Goal: Find contact information: Find contact information

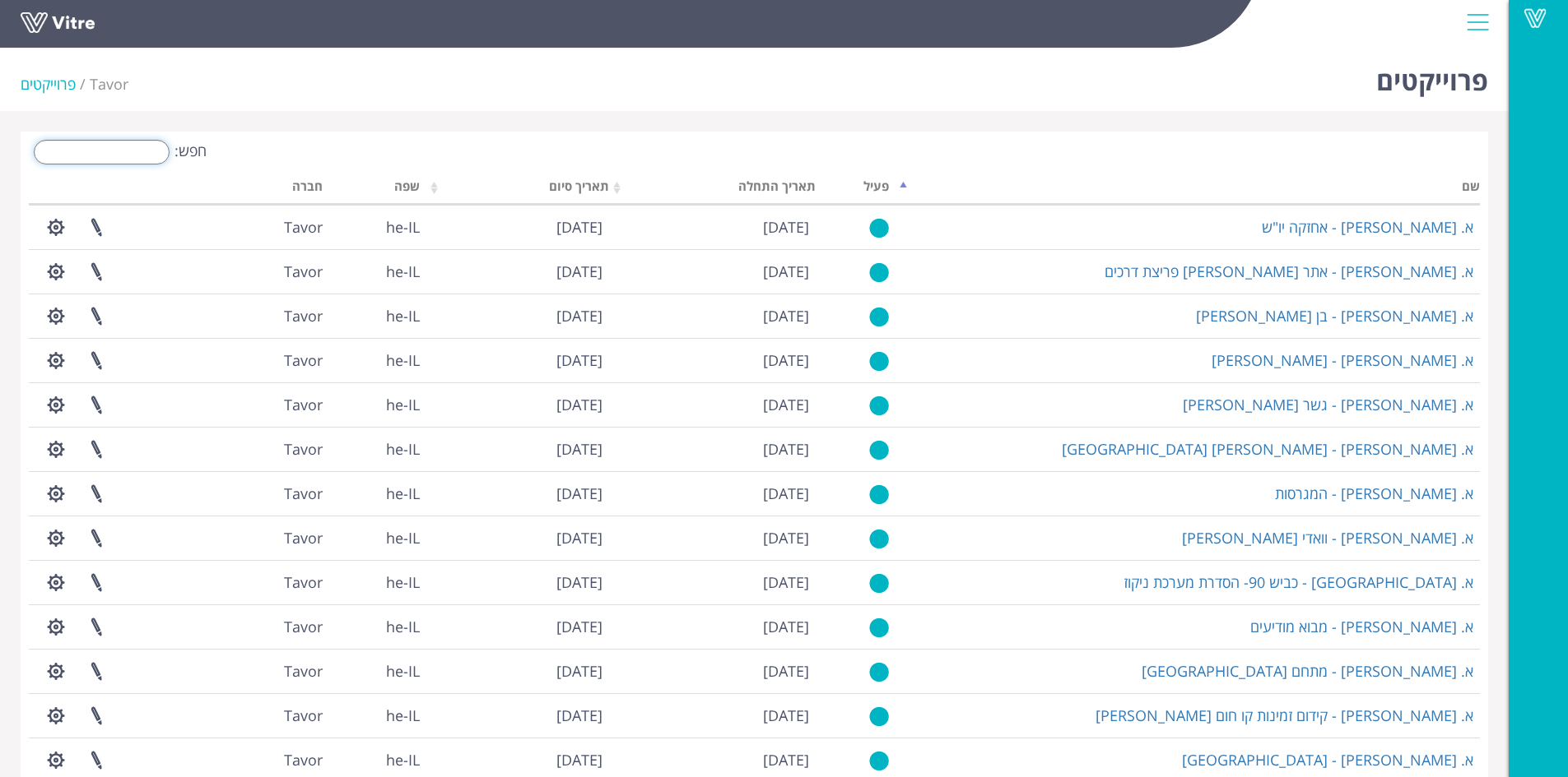
click at [144, 155] on input "חפש:" at bounding box center [101, 152] width 136 height 25
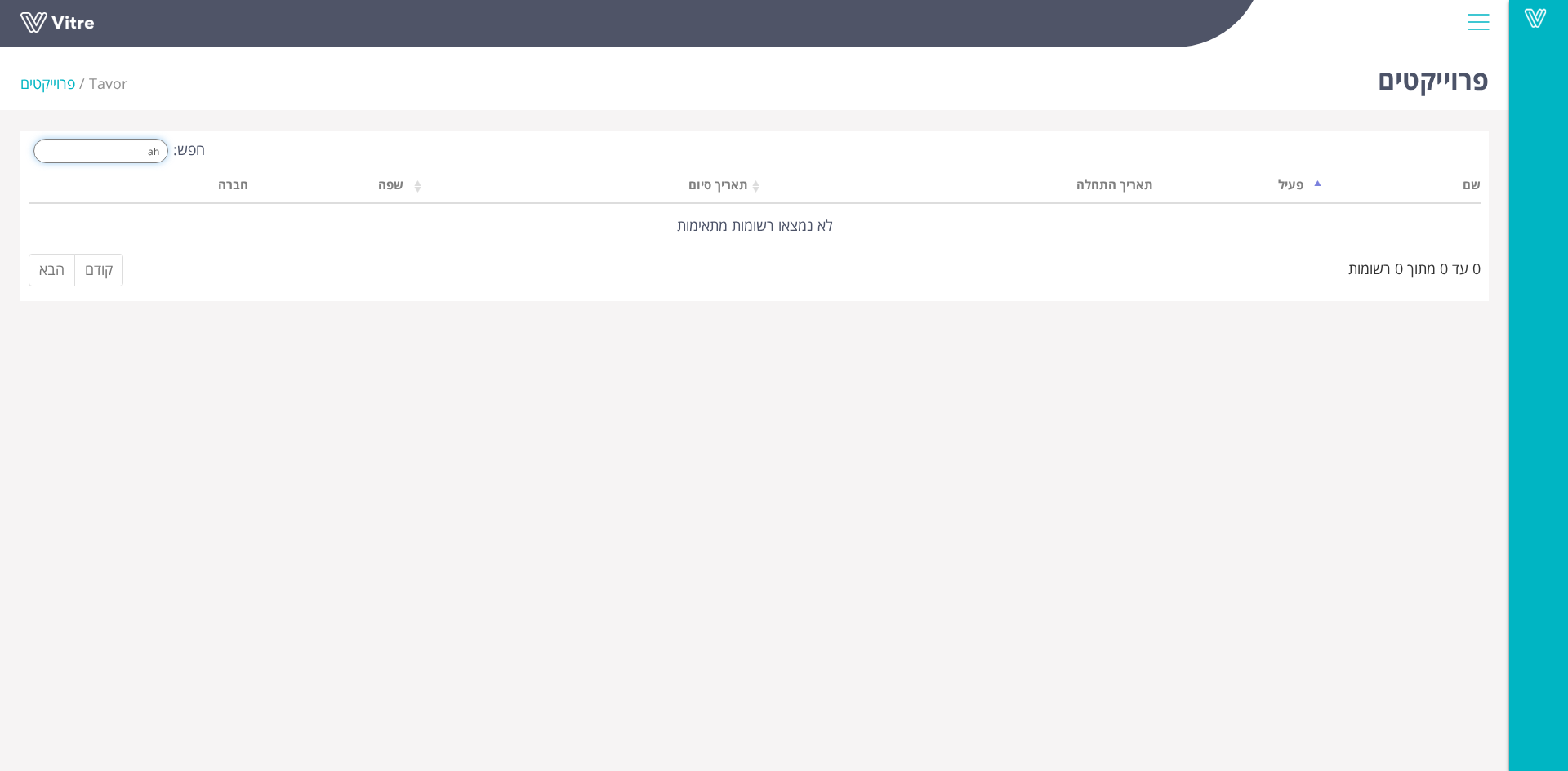
type input "a"
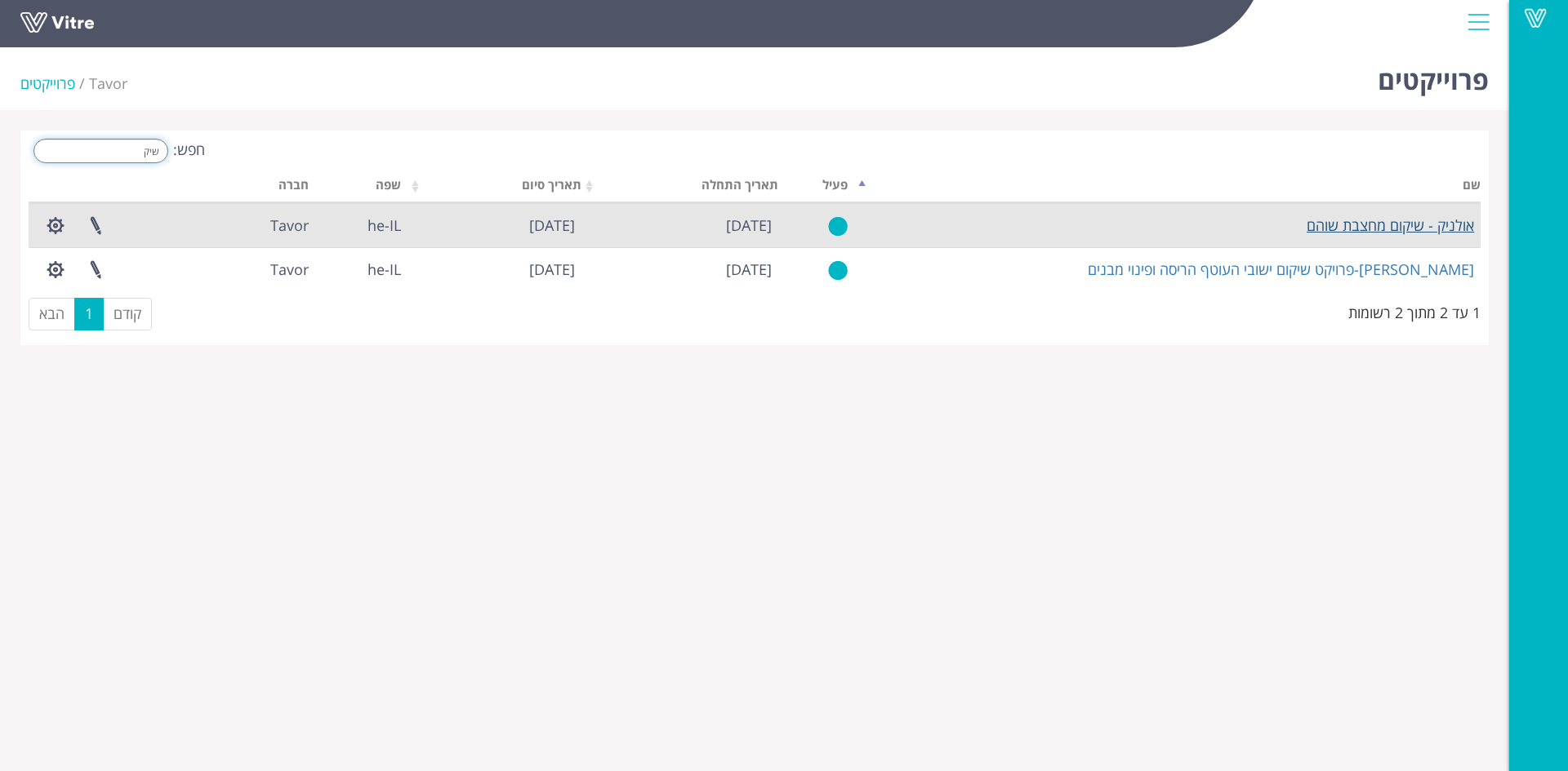
type input "שיק"
click at [1385, 222] on link "אולניק - שיקום מחצבת שוהם" at bounding box center [1390, 225] width 167 height 19
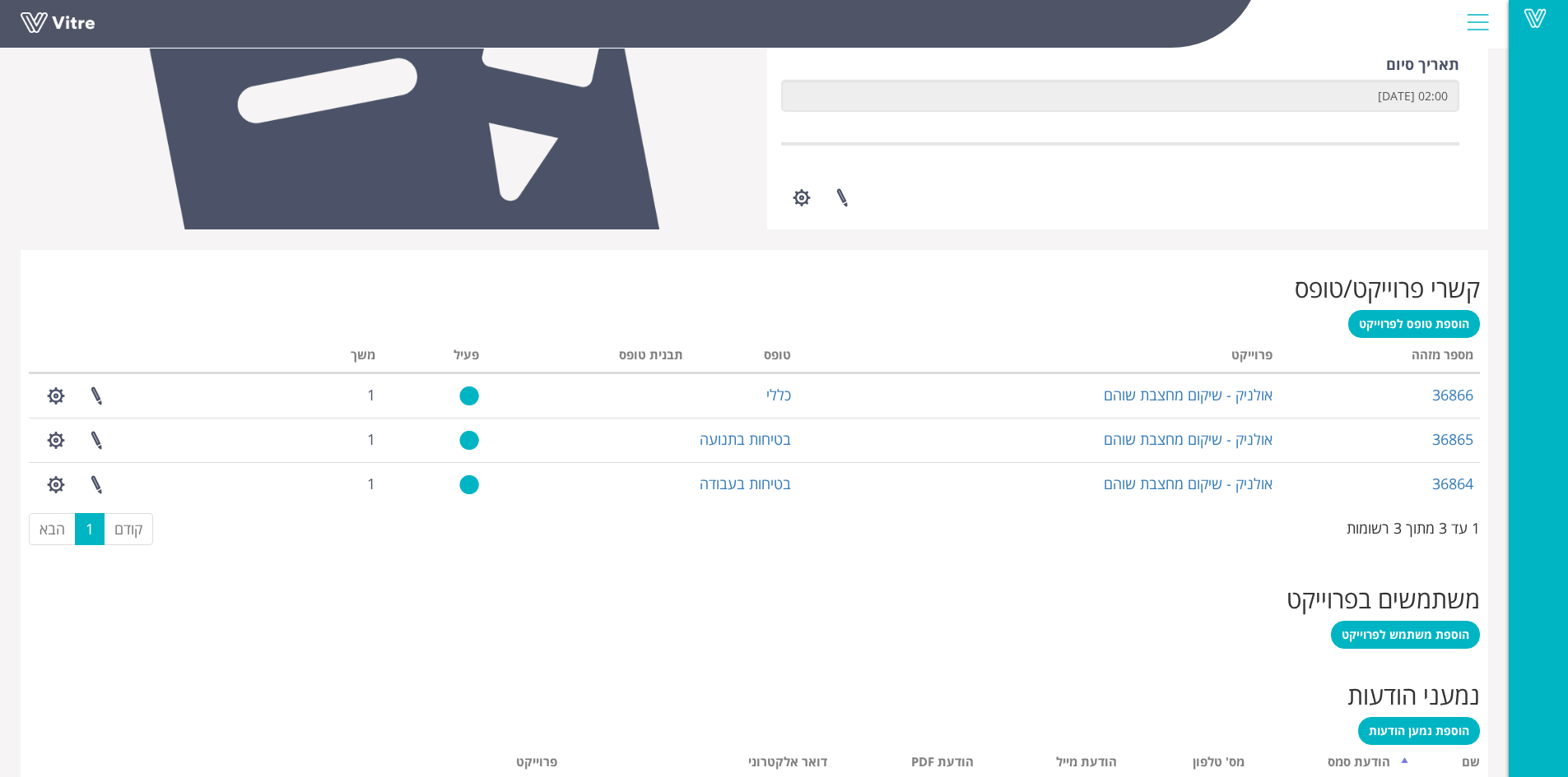
scroll to position [625, 0]
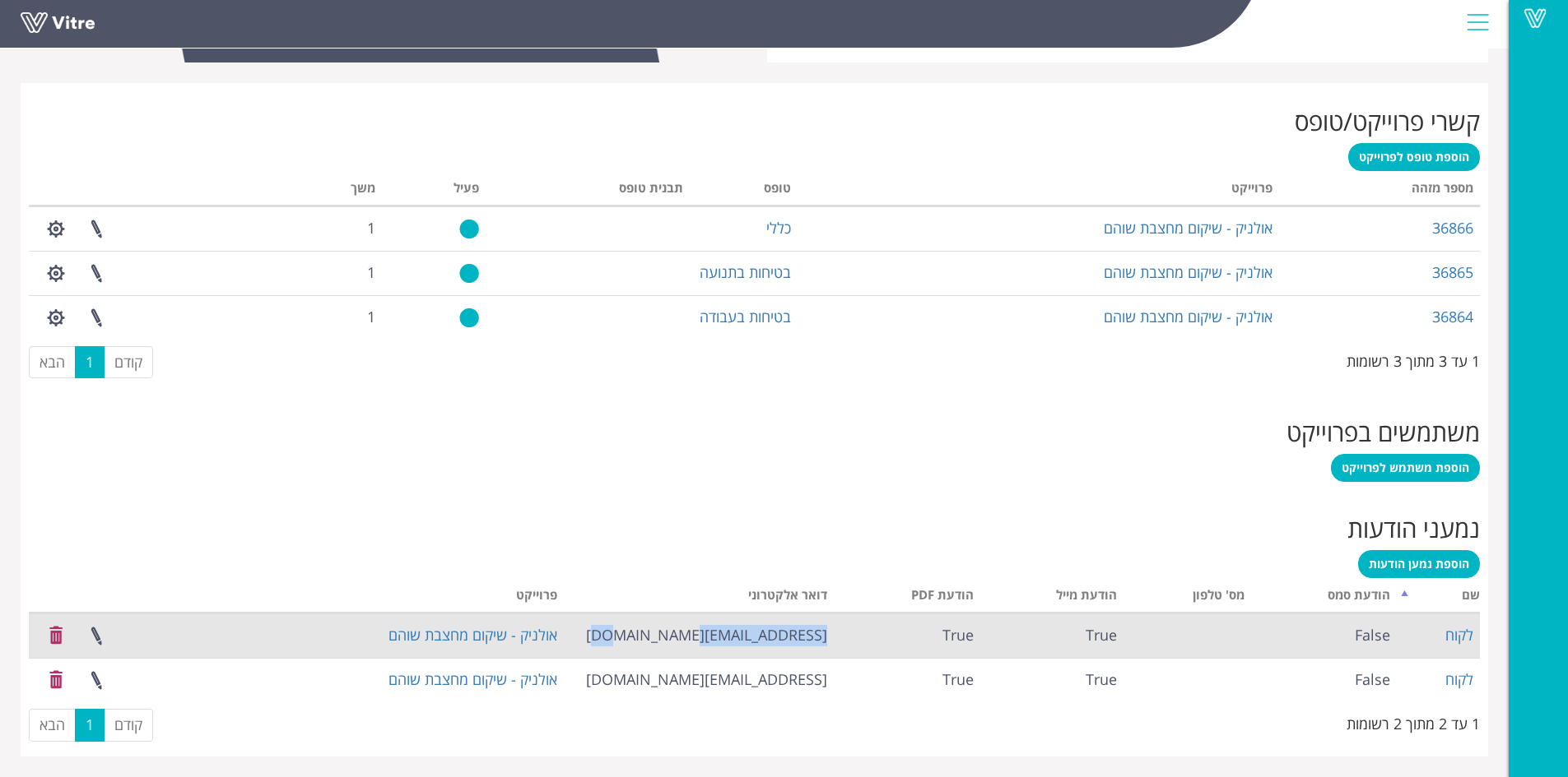
drag, startPoint x: 702, startPoint y: 636, endPoint x: 830, endPoint y: 622, distance: 128.8
click at [830, 622] on td "[EMAIL_ADDRESS][DOMAIN_NAME]" at bounding box center [698, 636] width 270 height 44
copy td "[EMAIL_ADDRESS][DOMAIN_NAME]"
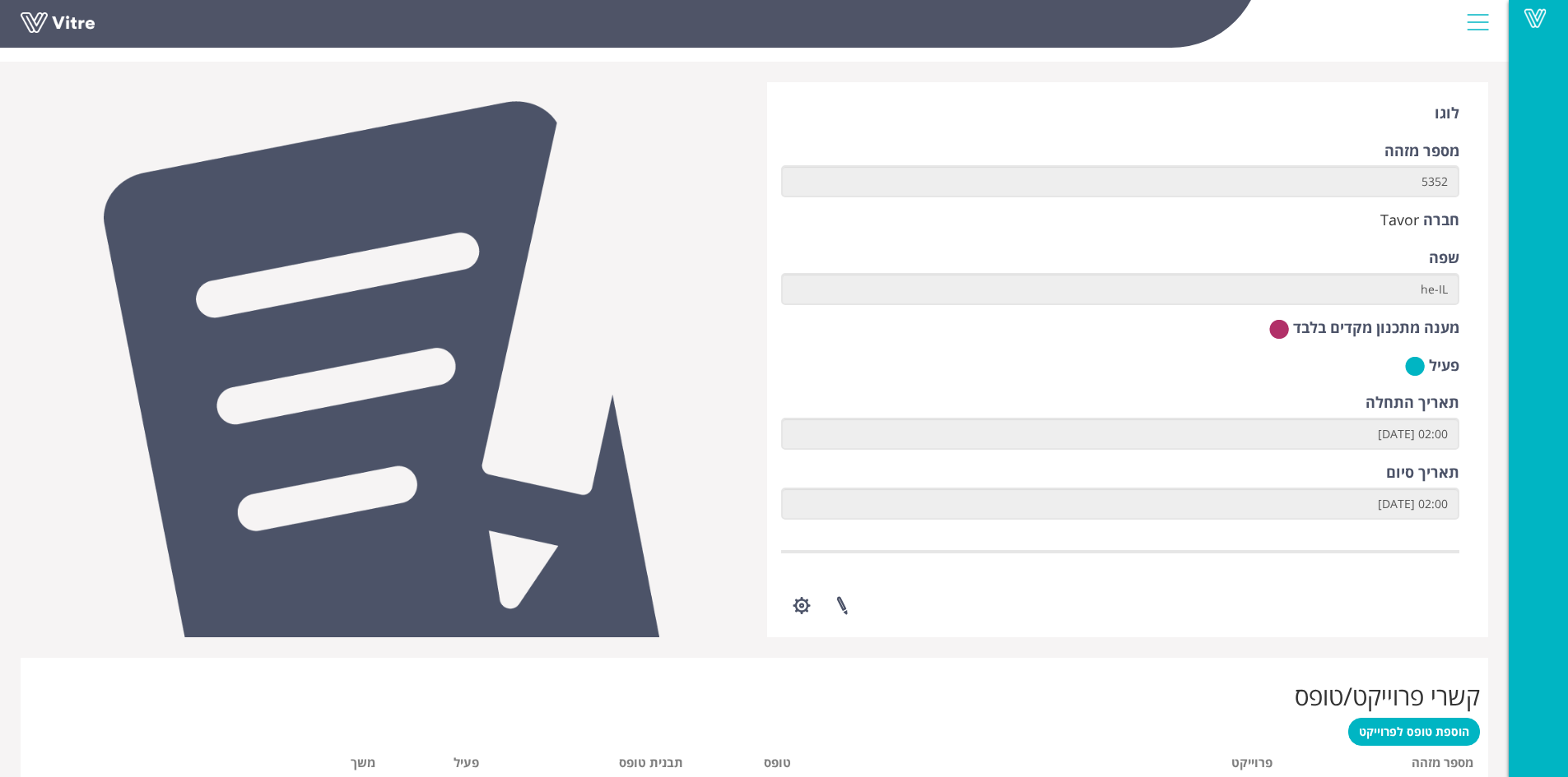
scroll to position [0, 0]
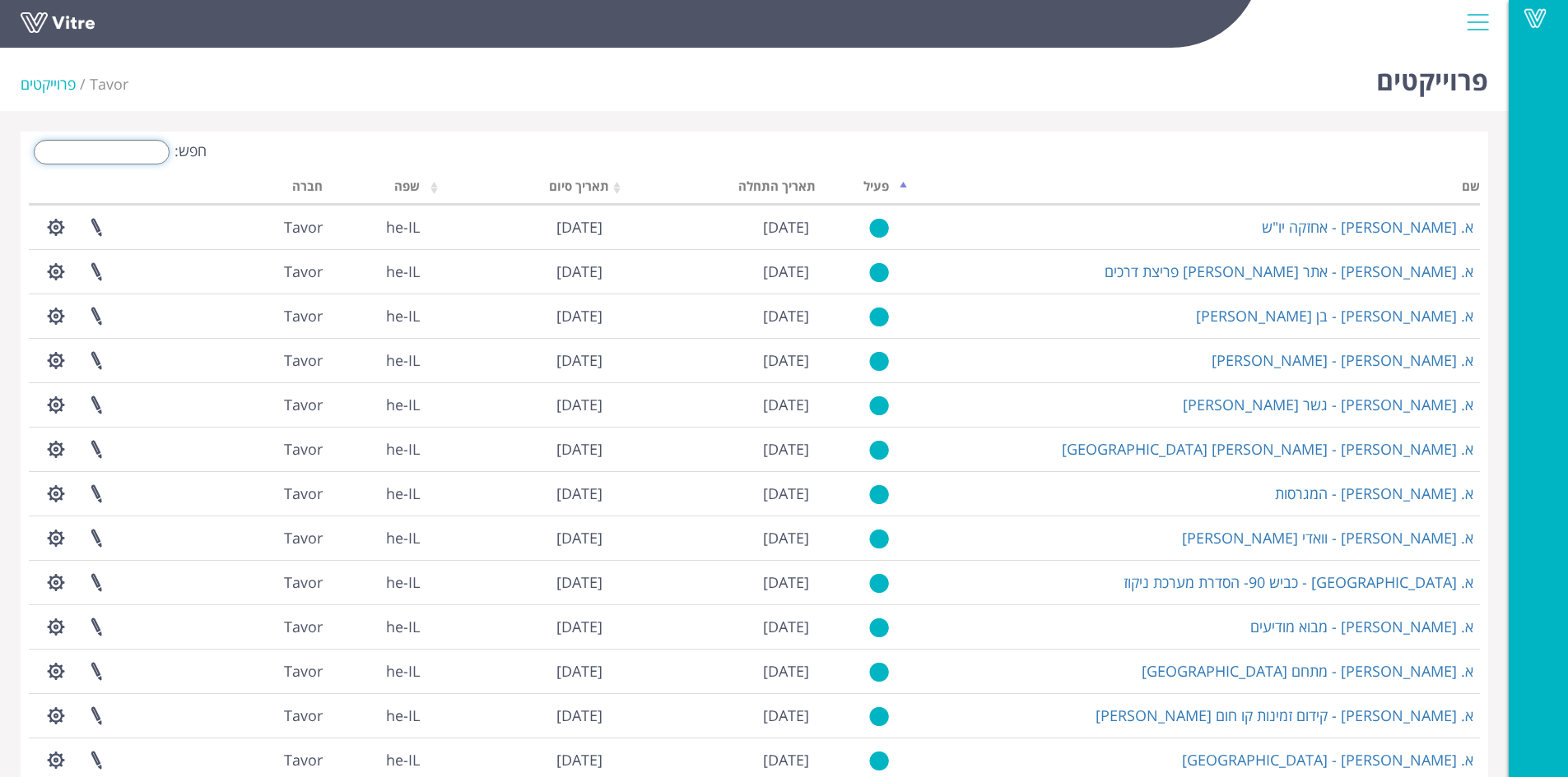
click at [121, 156] on input "חפש:" at bounding box center [101, 152] width 136 height 25
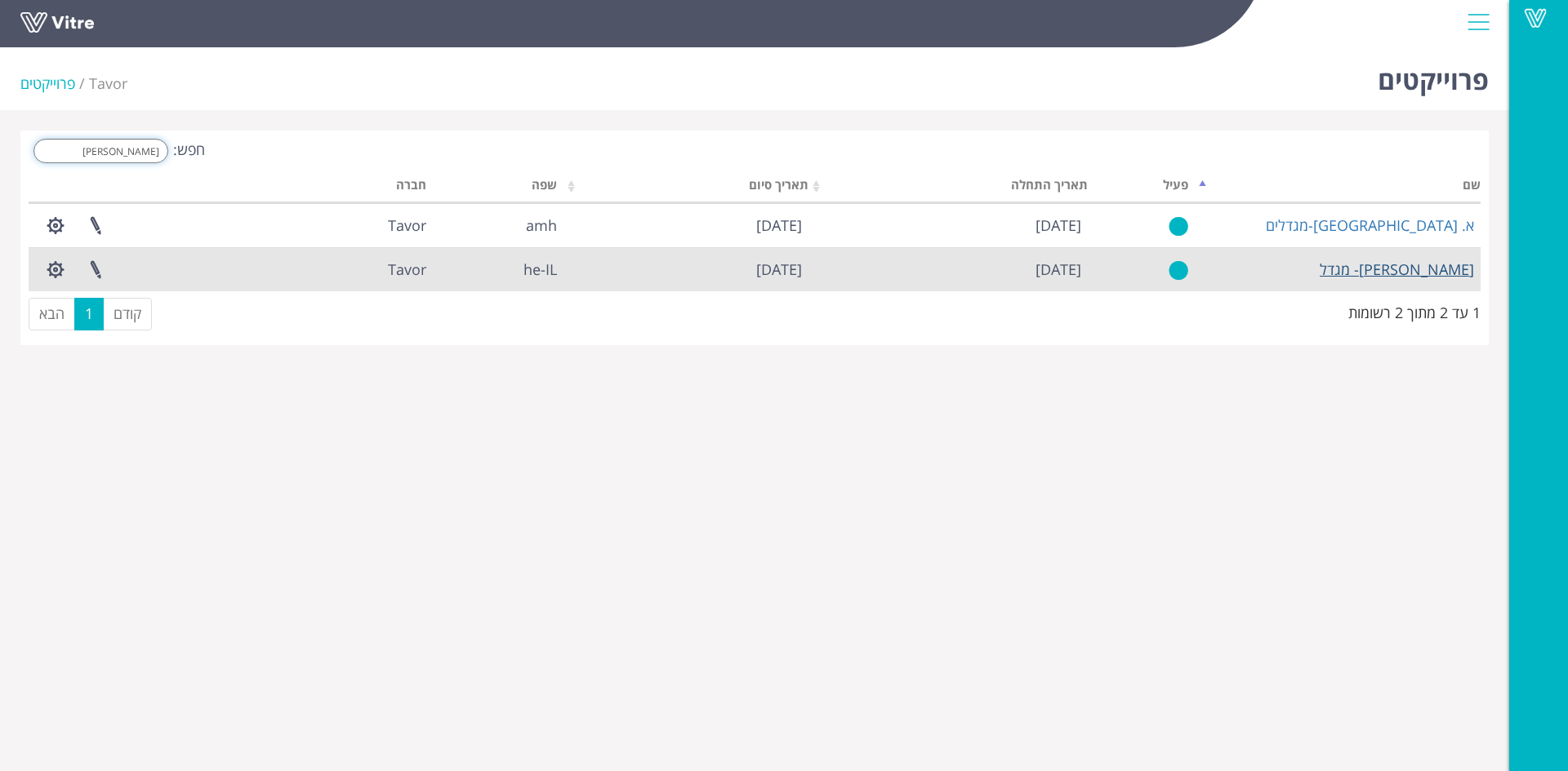
type input "מגד"
click at [1448, 276] on link "אולניק- מגדל" at bounding box center [1397, 269] width 154 height 19
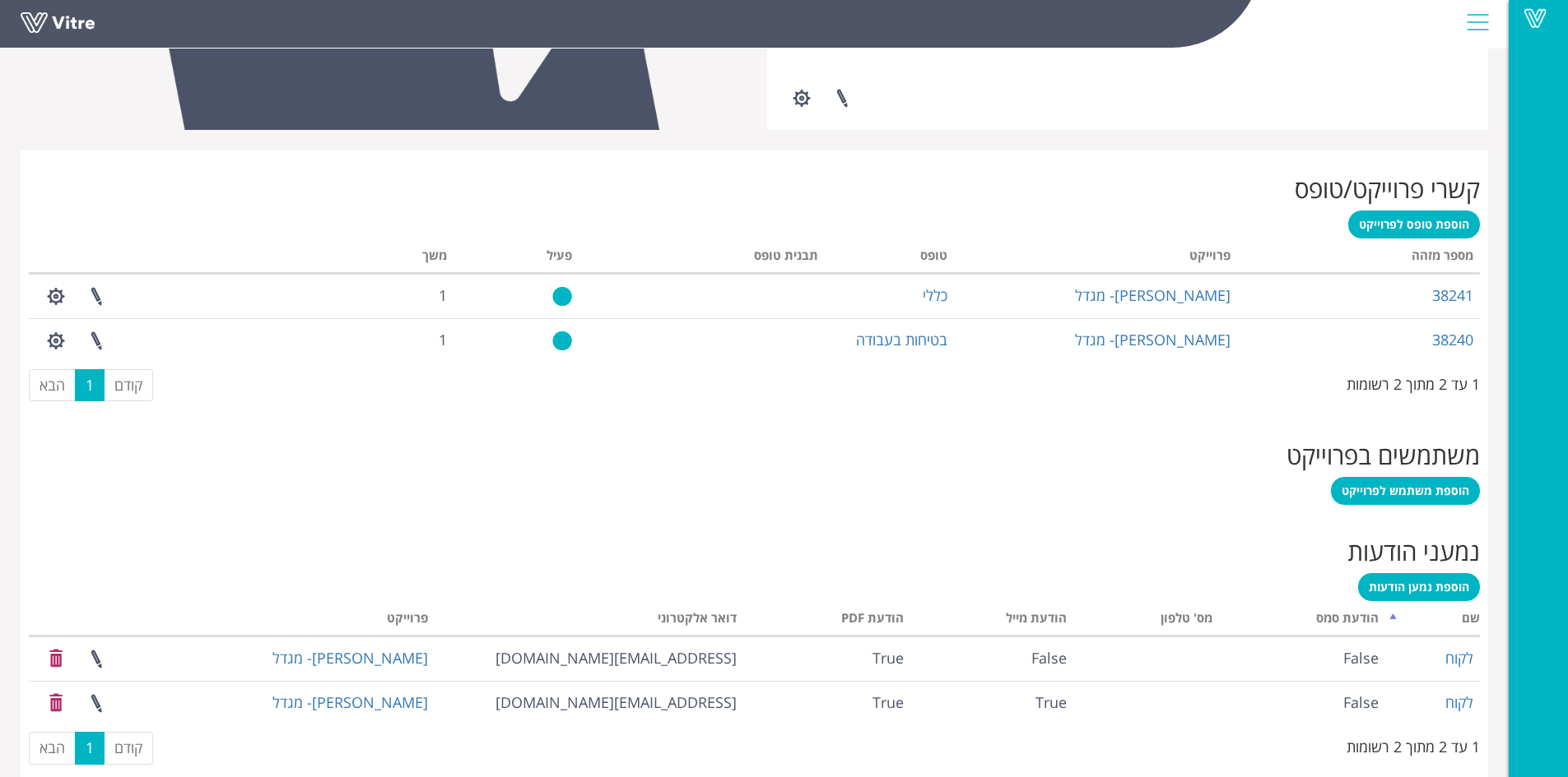
scroll to position [559, 0]
